Goal: Register for event/course

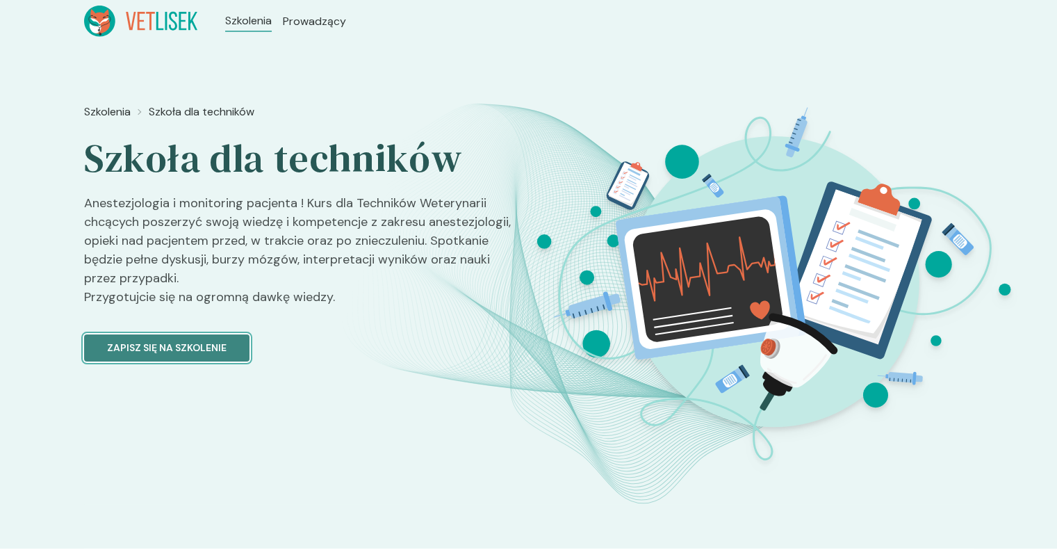
click at [190, 343] on p "Zapisz się na szkolenie" at bounding box center [167, 348] width 120 height 15
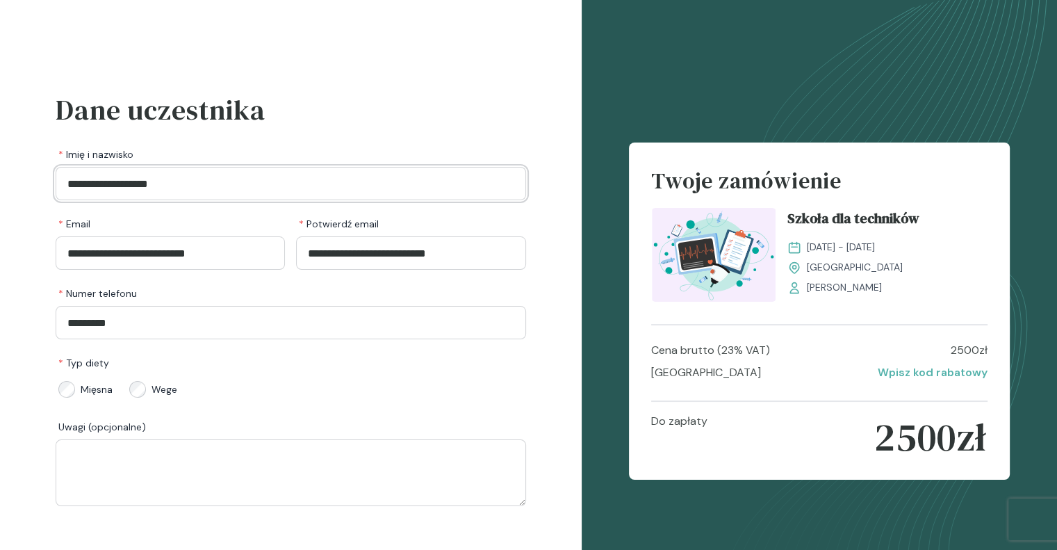
drag, startPoint x: 268, startPoint y: 182, endPoint x: 0, endPoint y: 176, distance: 267.6
click at [0, 176] on div "**********" at bounding box center [291, 311] width 582 height 622
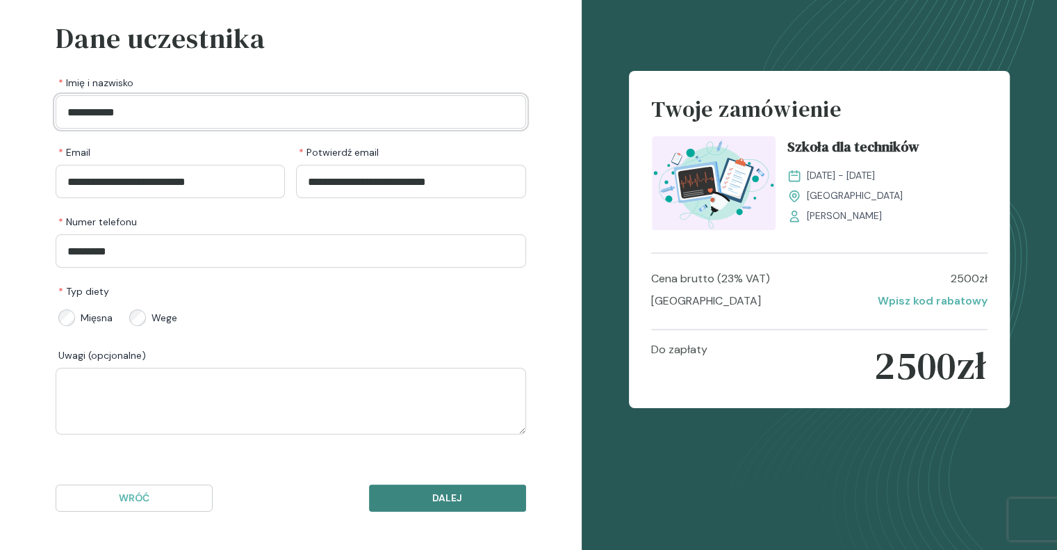
type input "**********"
click at [431, 498] on p "Dalej" at bounding box center [447, 498] width 133 height 15
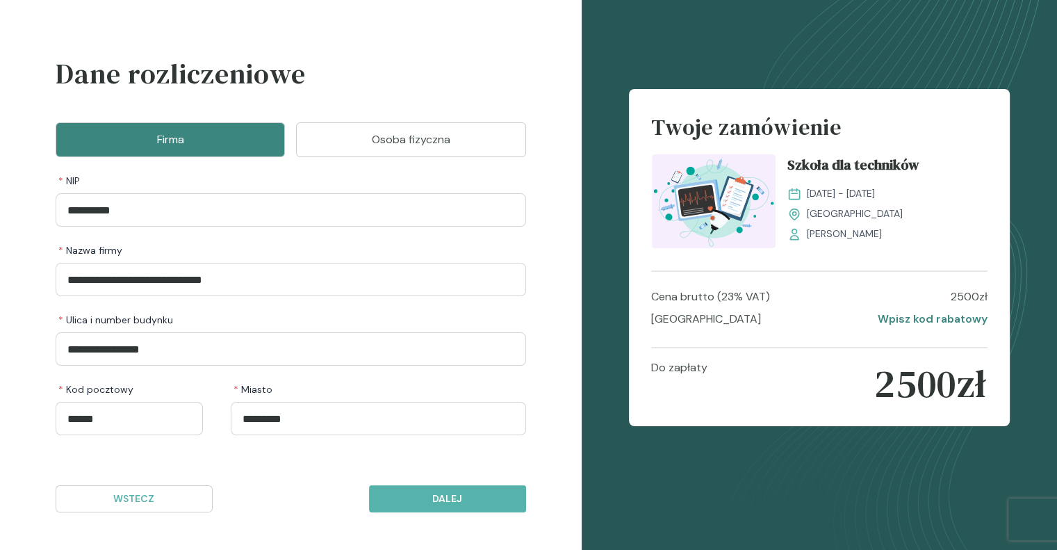
click at [888, 322] on p "Wpisz kod rabatowy" at bounding box center [933, 319] width 110 height 17
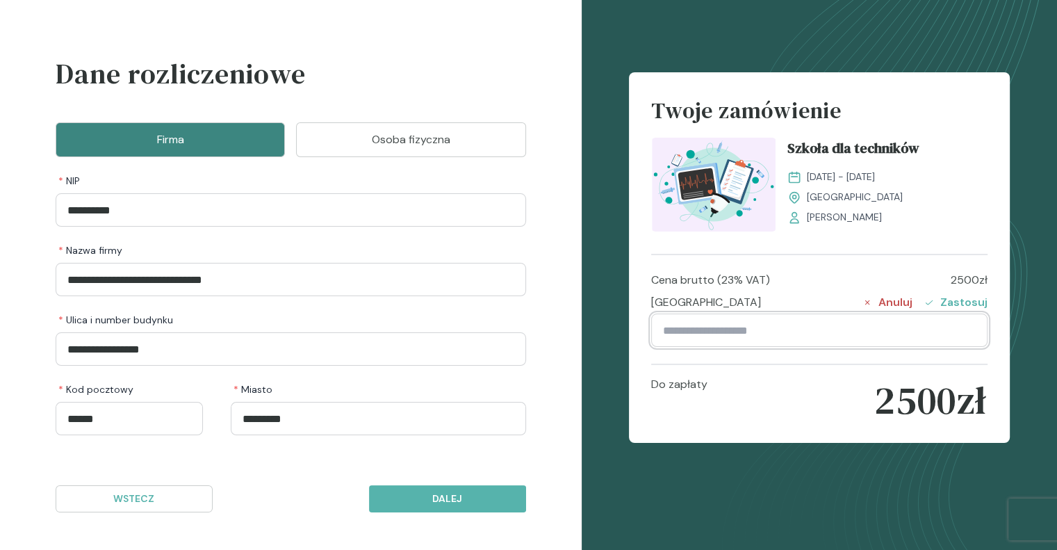
click at [889, 322] on input "text" at bounding box center [819, 329] width 336 height 33
type input "**********"
click at [969, 301] on p "Zastosuj" at bounding box center [956, 302] width 64 height 17
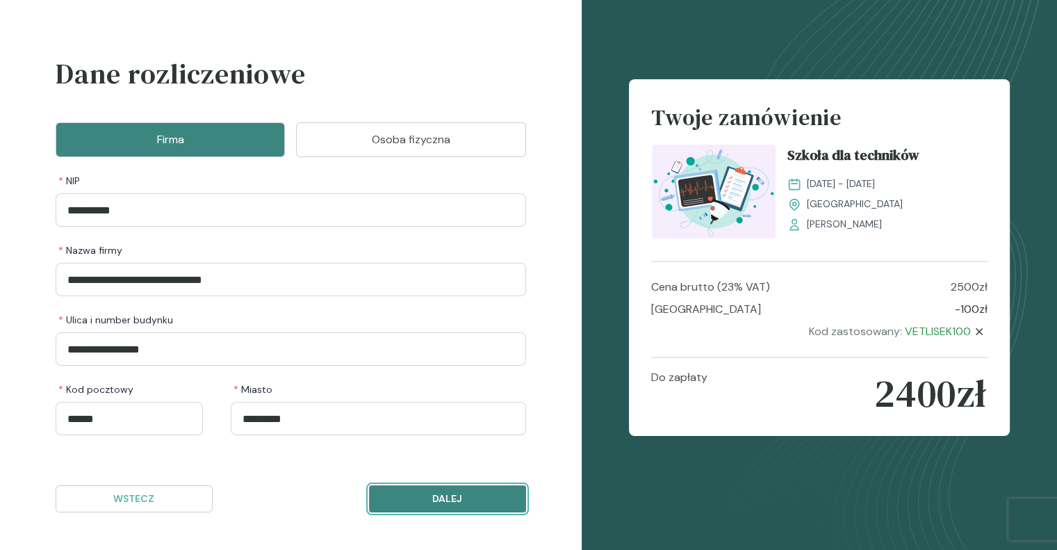
click at [465, 487] on button "Dalej" at bounding box center [447, 498] width 157 height 27
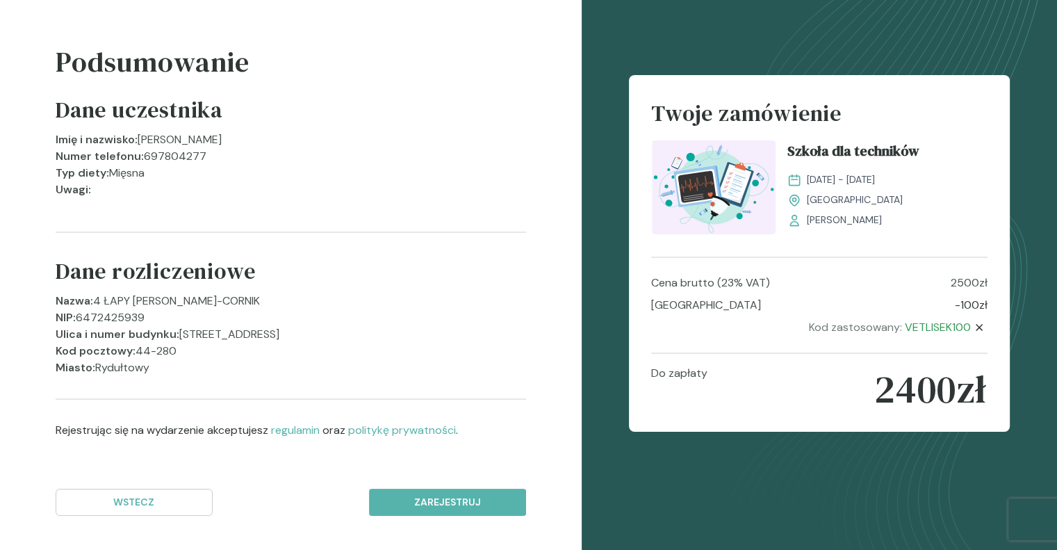
scroll to position [51, 0]
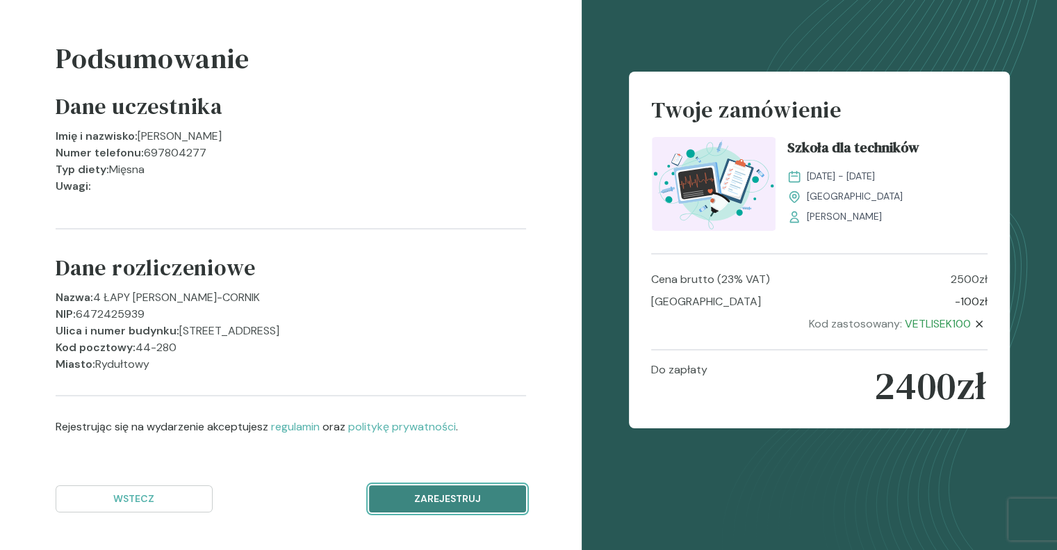
click at [455, 496] on p "Zarejestruj" at bounding box center [447, 498] width 133 height 15
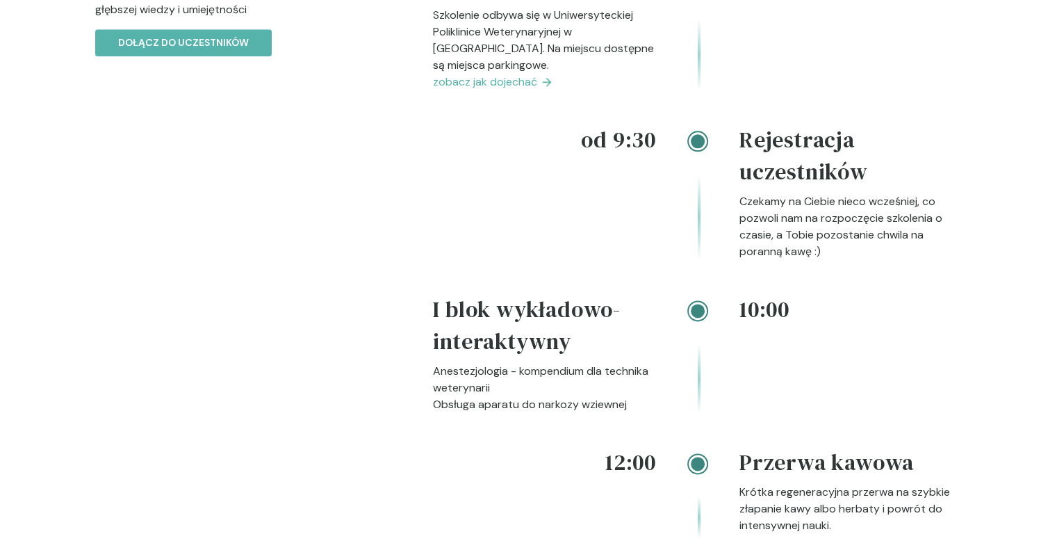
scroll to position [1664, 0]
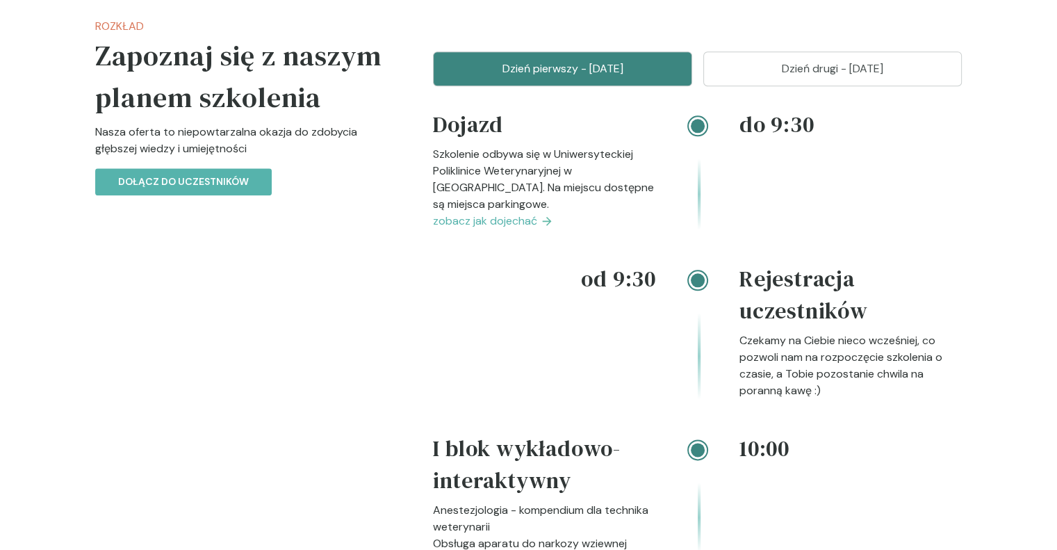
click at [834, 77] on p "Dzień drugi - [DATE]" at bounding box center [833, 68] width 224 height 17
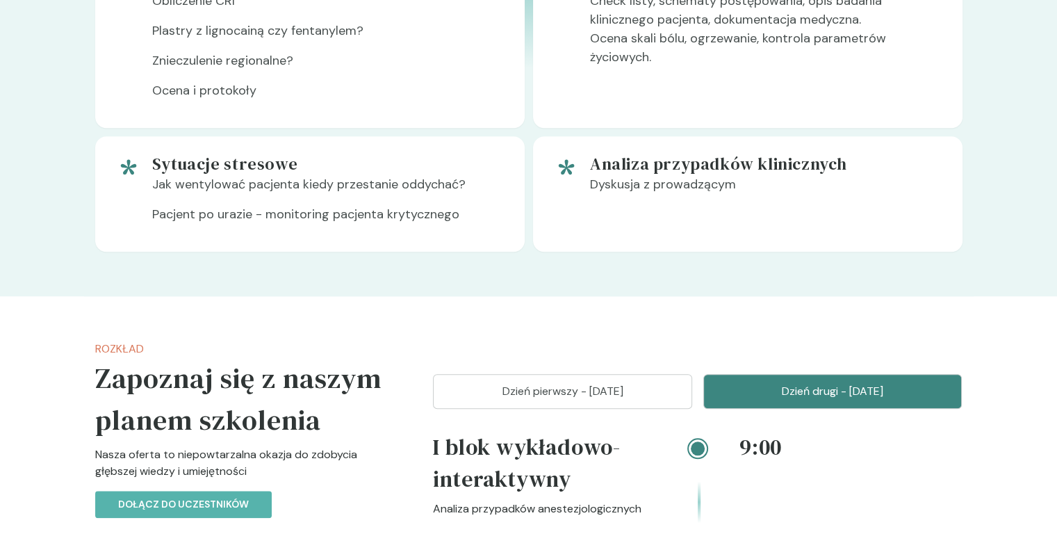
scroll to position [1455, 0]
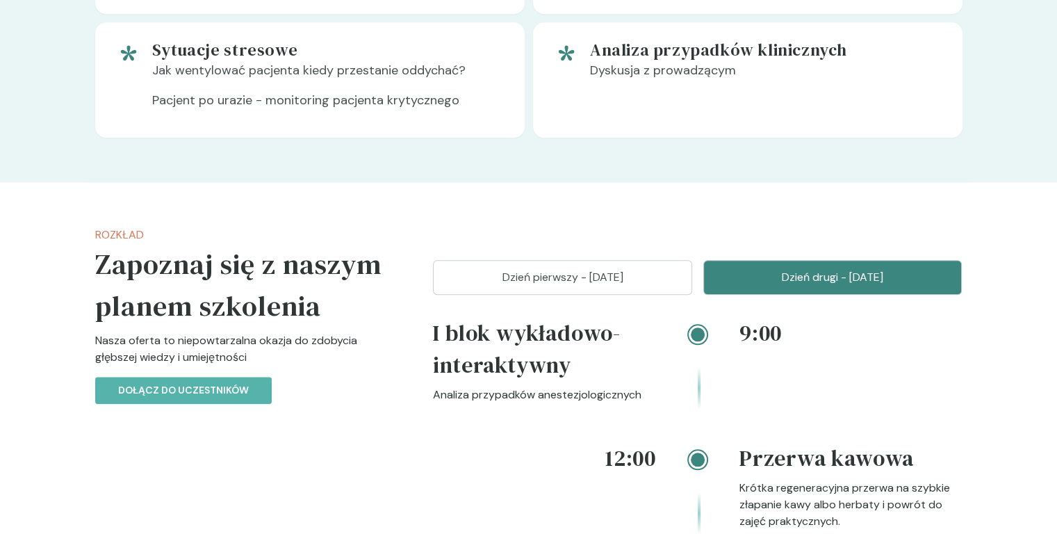
drag, startPoint x: 589, startPoint y: 281, endPoint x: 591, endPoint y: 288, distance: 7.5
click at [592, 286] on p "Dzień pierwszy - [DATE]" at bounding box center [562, 277] width 224 height 17
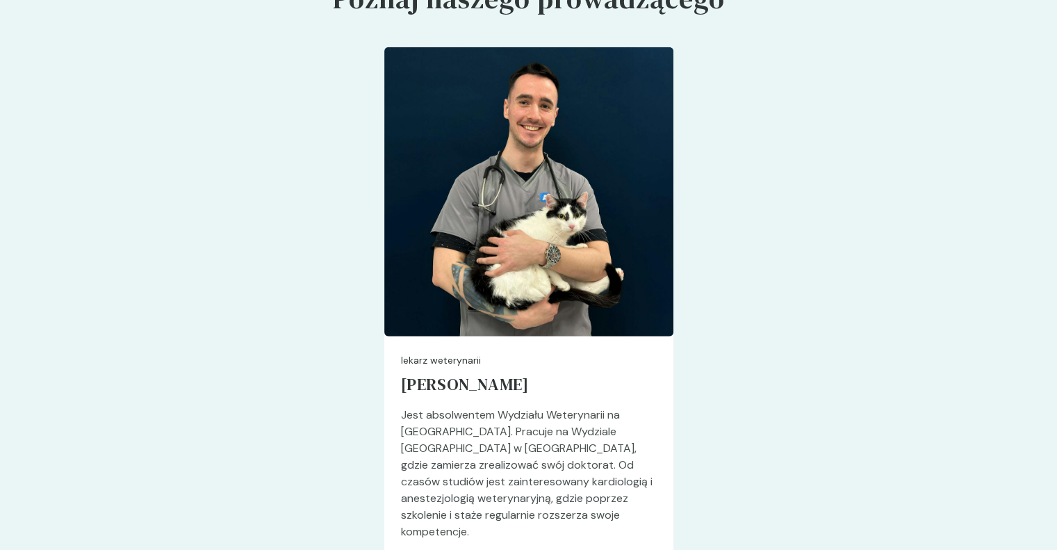
scroll to position [3818, 0]
